Goal: Task Accomplishment & Management: Manage account settings

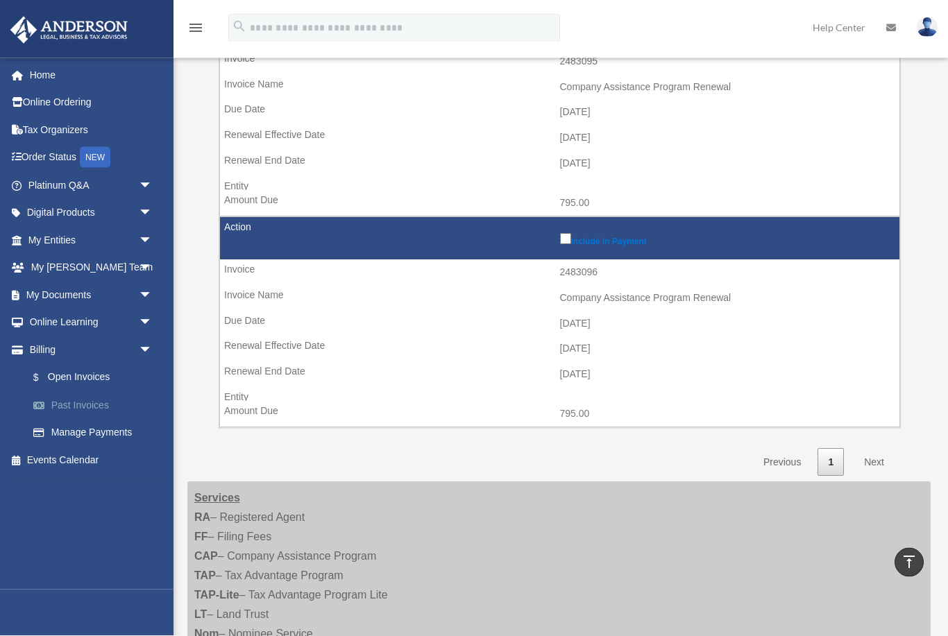
scroll to position [238, 0]
click at [84, 378] on link "$ Open Invoices" at bounding box center [96, 378] width 154 height 28
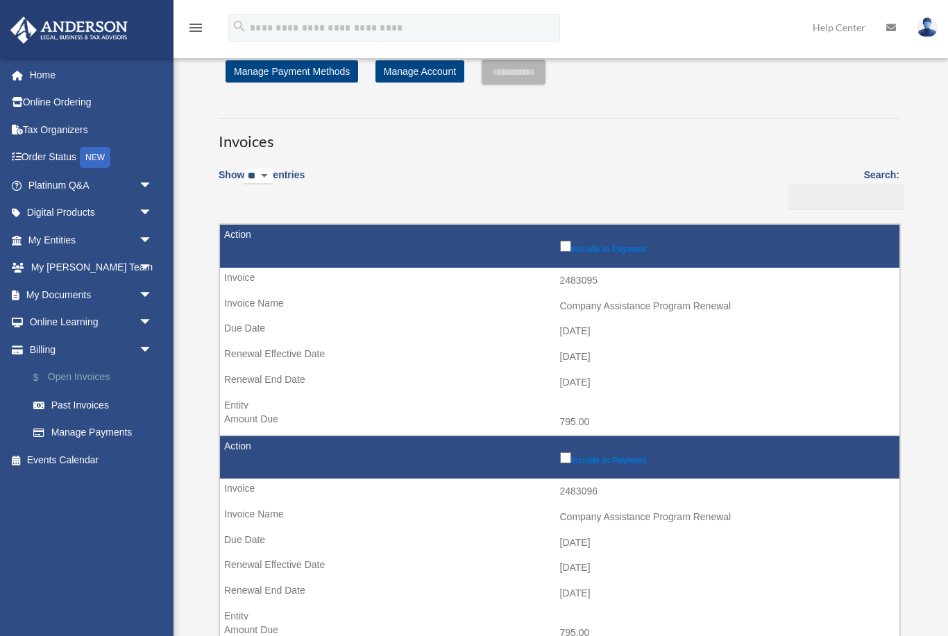
scroll to position [37, 0]
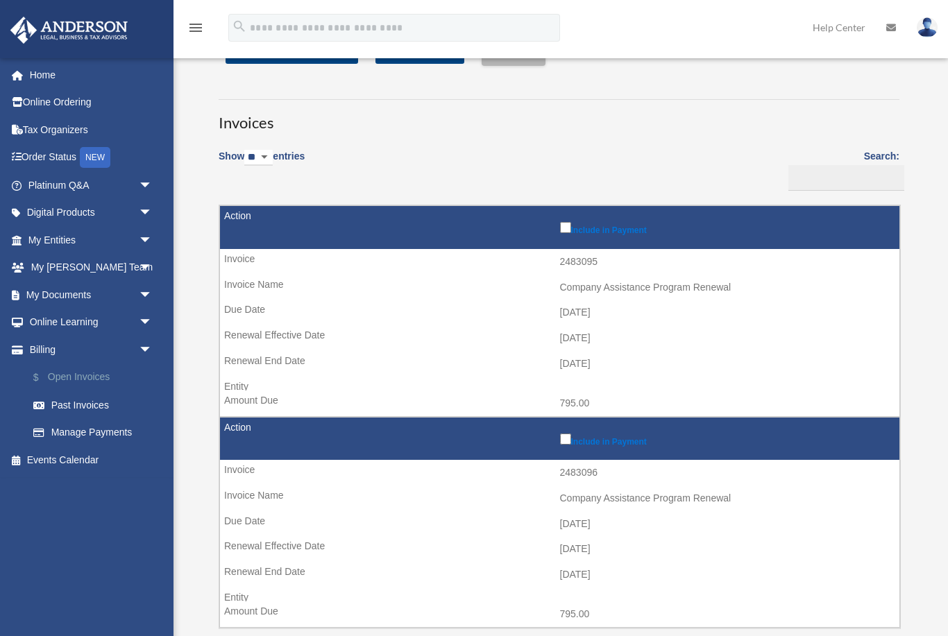
click at [93, 372] on link "$ Open Invoices" at bounding box center [96, 378] width 154 height 28
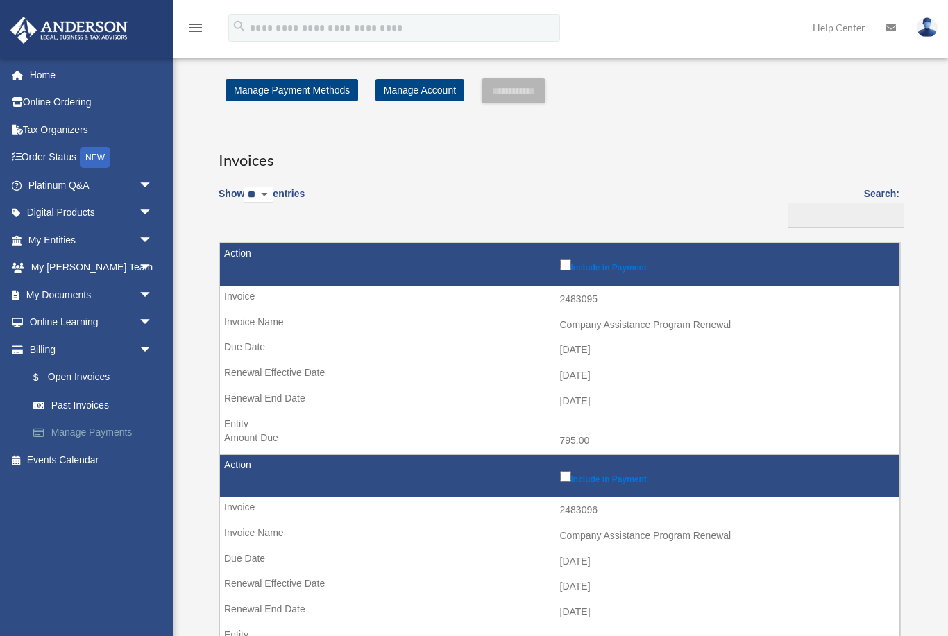
click at [112, 432] on link "Manage Payments" at bounding box center [96, 433] width 154 height 28
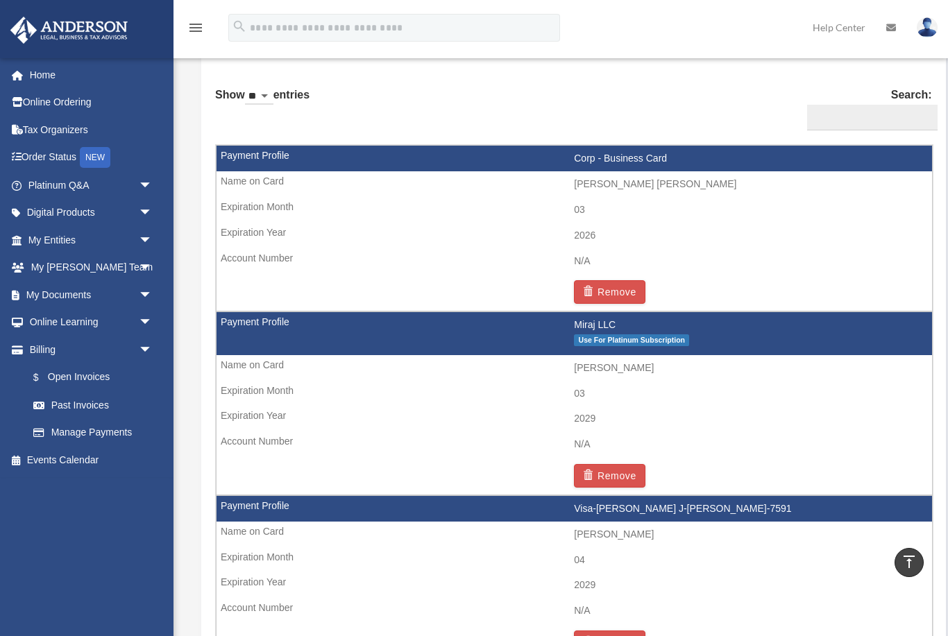
scroll to position [842, 0]
click at [506, 420] on td "2029" at bounding box center [574, 420] width 715 height 26
click at [278, 321] on td "Miraj LLC Use For Platinum Subscription" at bounding box center [574, 334] width 715 height 43
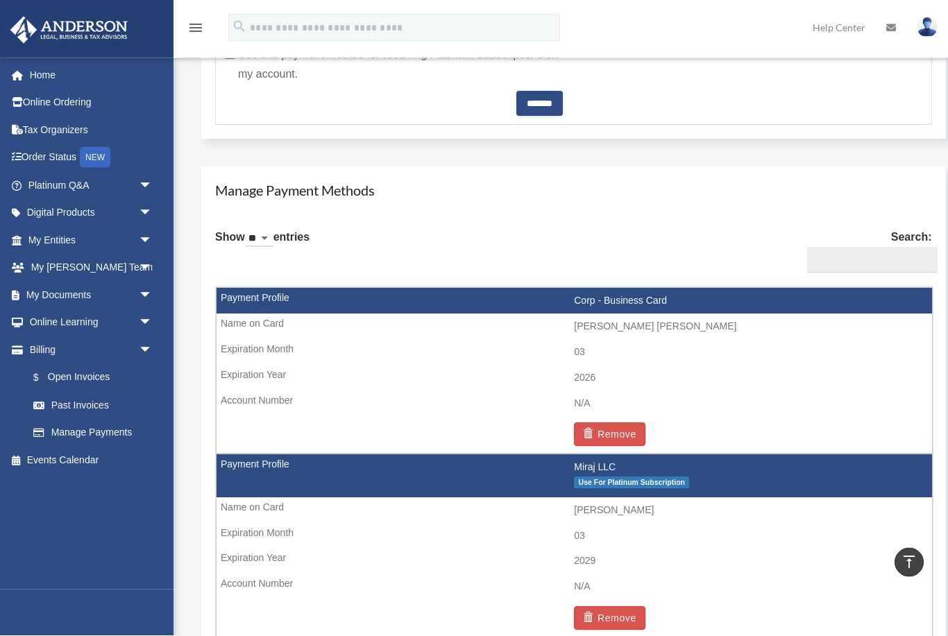
scroll to position [743, 0]
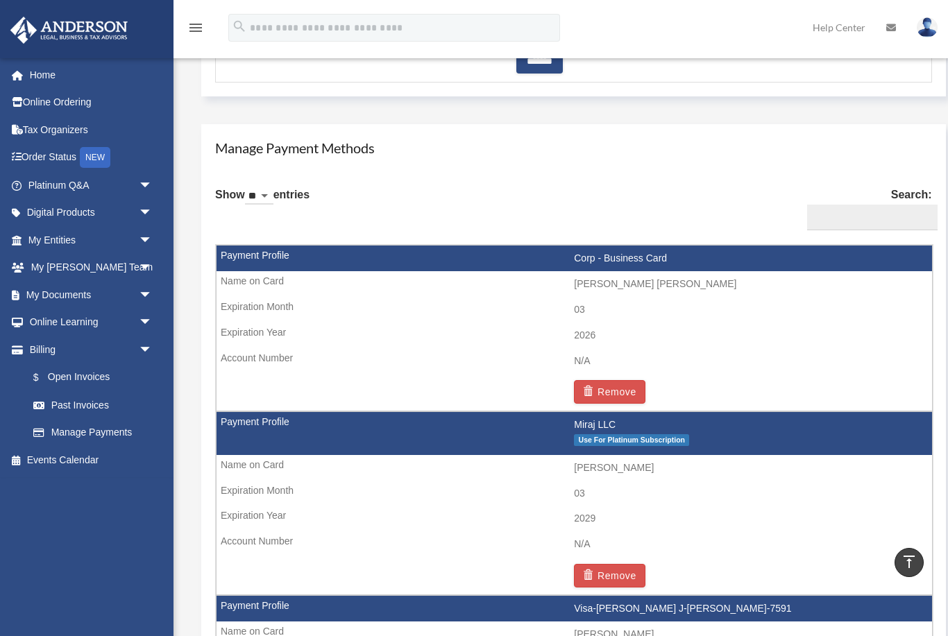
click at [615, 425] on td "Miraj LLC Use For Platinum Subscription" at bounding box center [574, 433] width 715 height 43
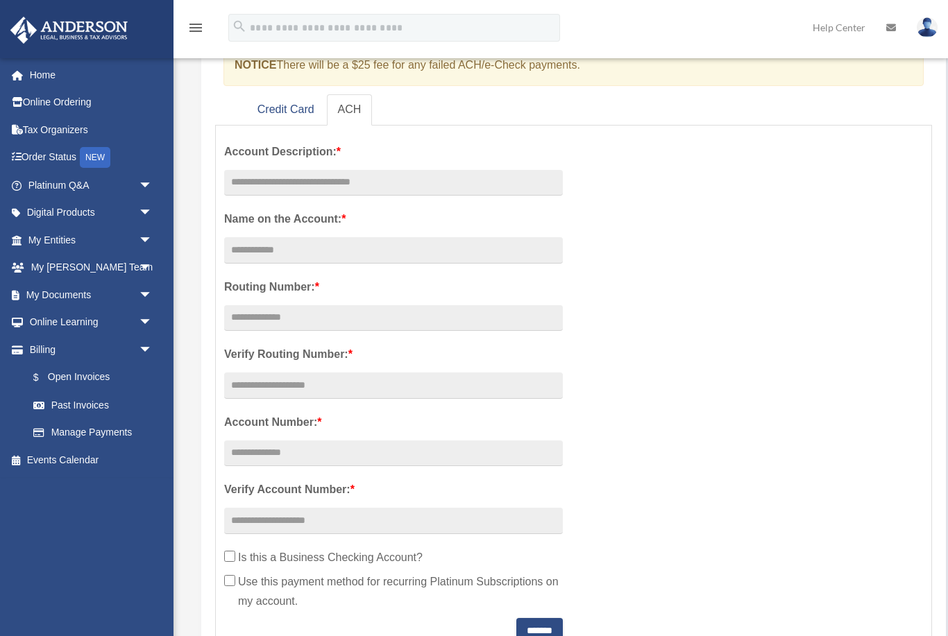
scroll to position [0, 0]
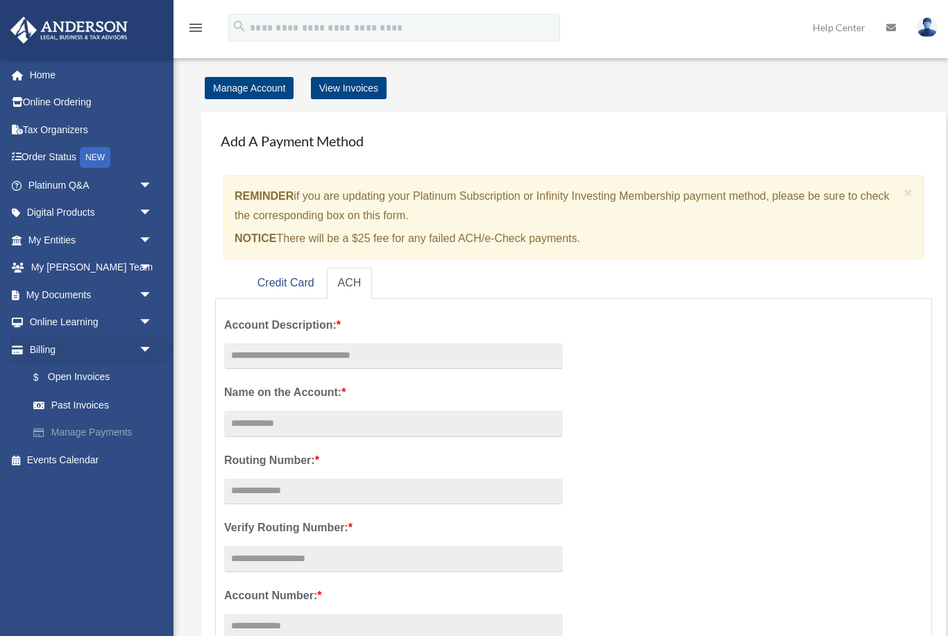
click at [90, 432] on link "Manage Payments" at bounding box center [96, 433] width 154 height 28
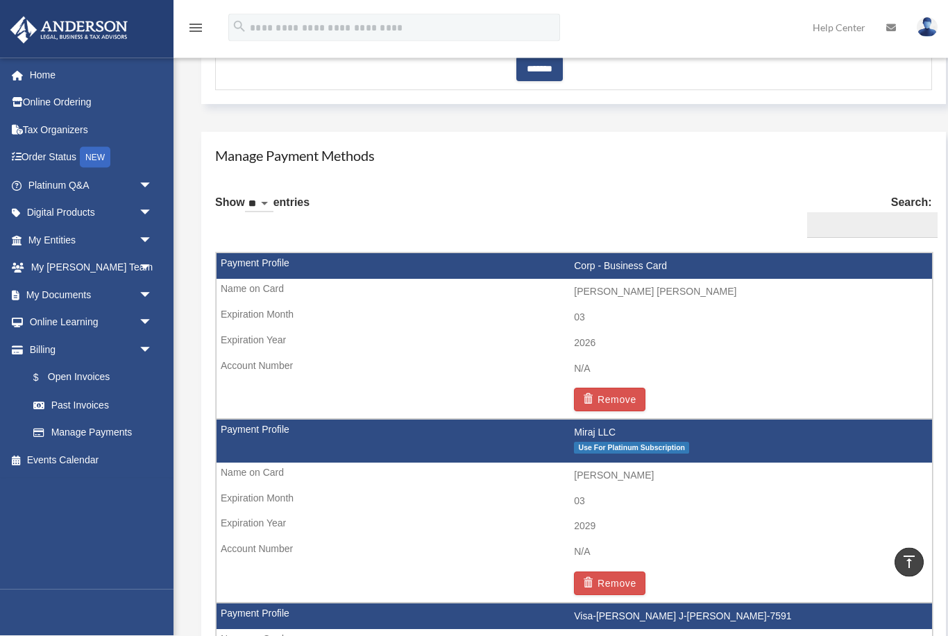
scroll to position [736, 0]
click at [614, 382] on td "Remove" at bounding box center [574, 400] width 715 height 38
click at [618, 398] on button "Remove" at bounding box center [609, 400] width 71 height 24
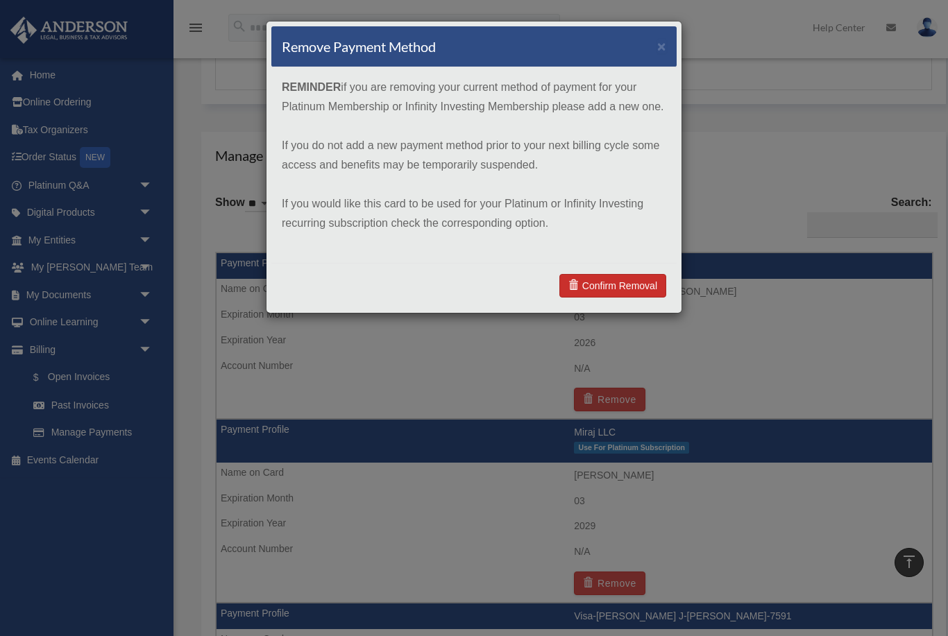
click at [628, 282] on link "Confirm Removal" at bounding box center [612, 286] width 107 height 24
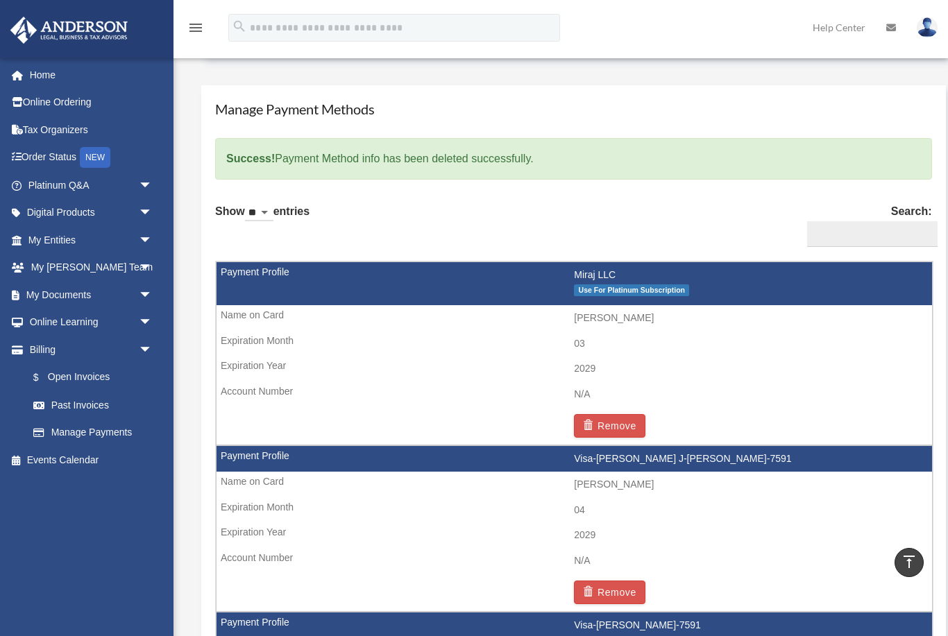
scroll to position [793, 0]
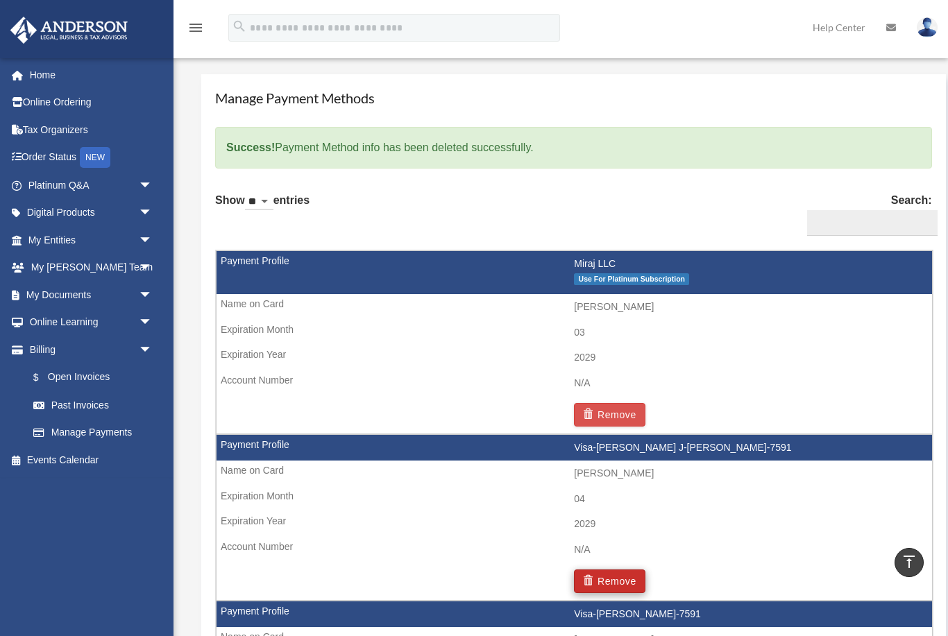
click at [628, 575] on button "Remove" at bounding box center [609, 582] width 71 height 24
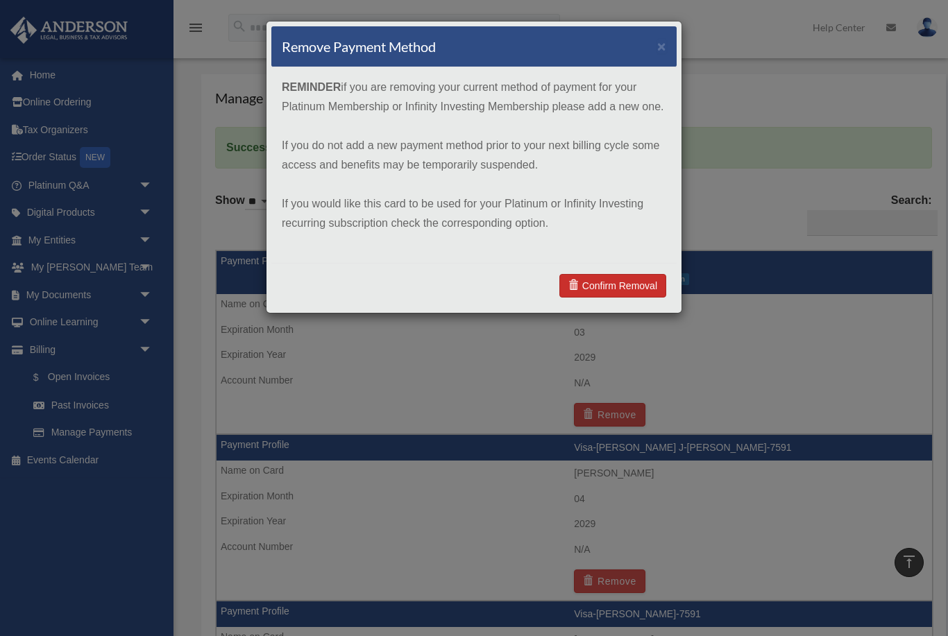
click at [622, 285] on link "Confirm Removal" at bounding box center [612, 286] width 107 height 24
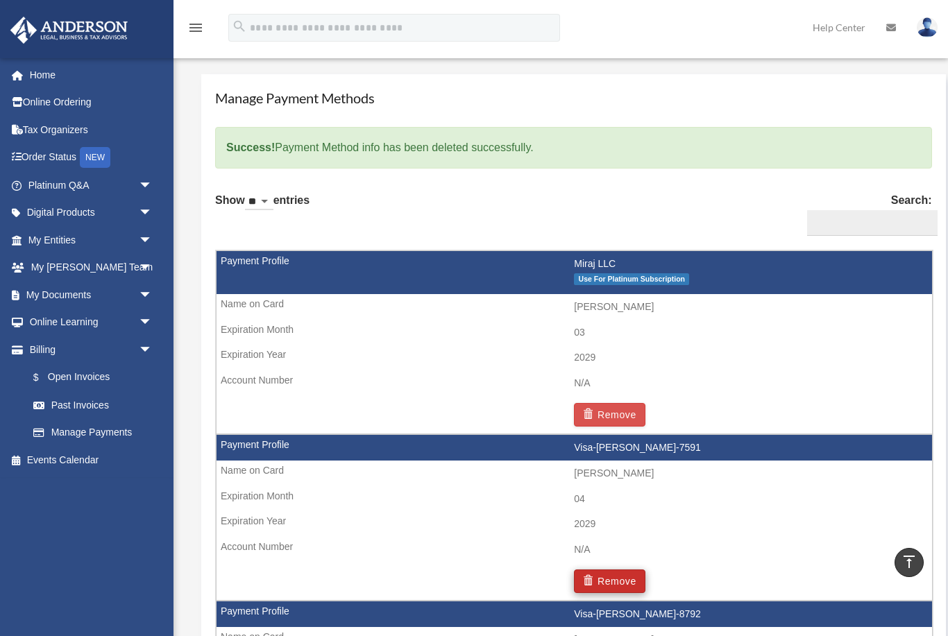
click at [621, 579] on button "Remove" at bounding box center [609, 582] width 71 height 24
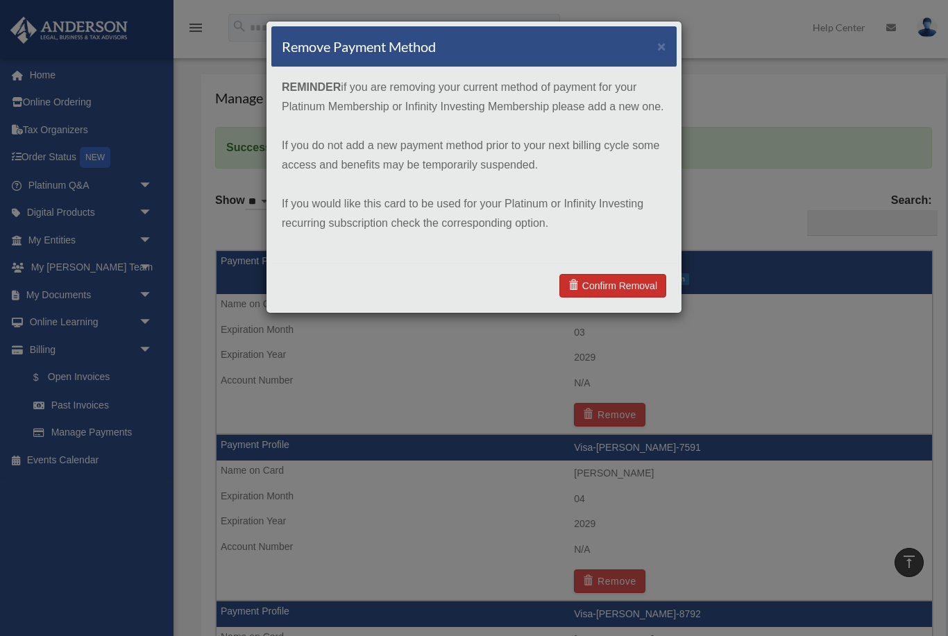
click at [618, 286] on link "Confirm Removal" at bounding box center [612, 286] width 107 height 24
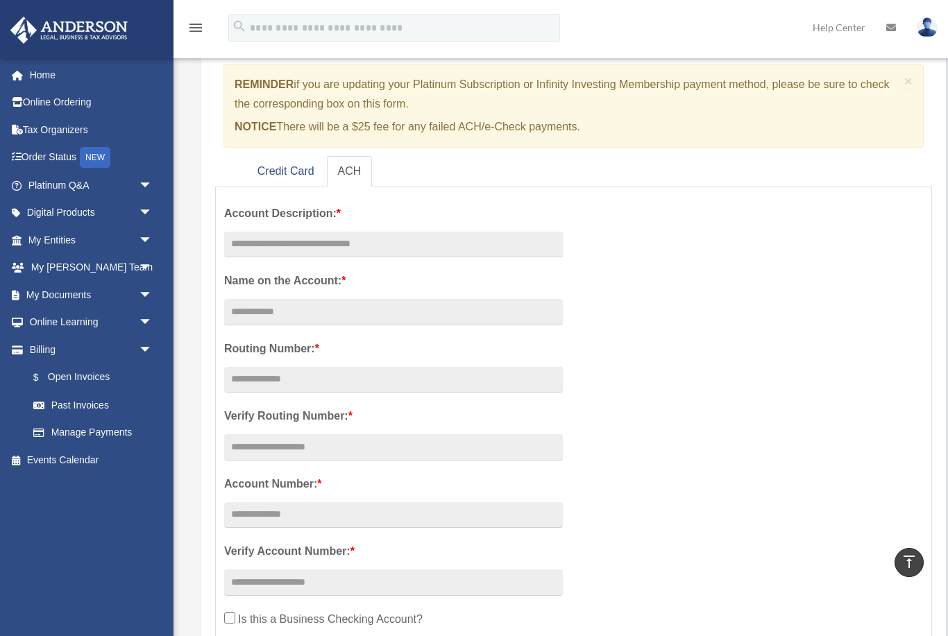
scroll to position [0, 0]
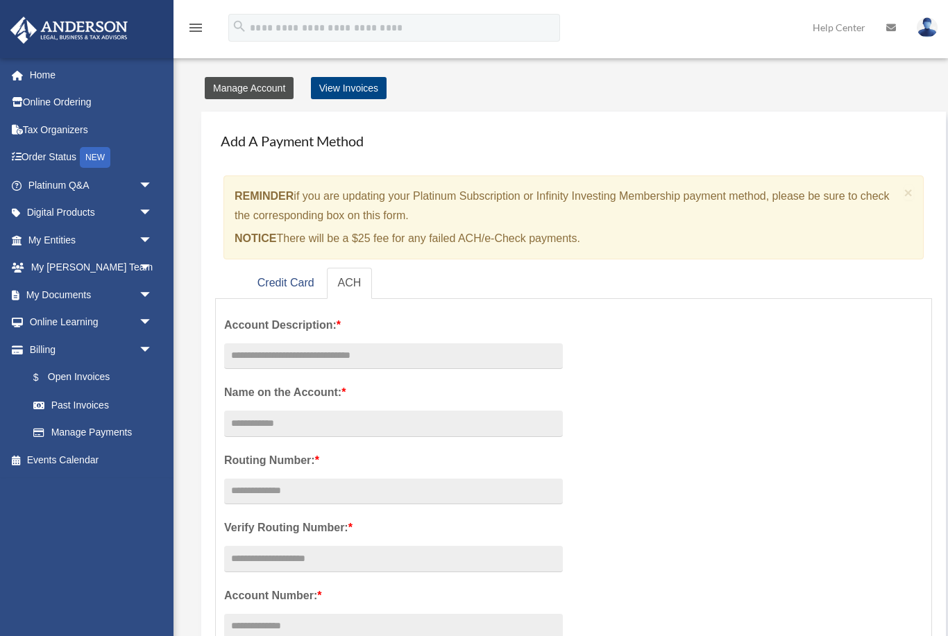
click at [248, 82] on link "Manage Account" at bounding box center [249, 88] width 89 height 22
